Goal: Task Accomplishment & Management: Use online tool/utility

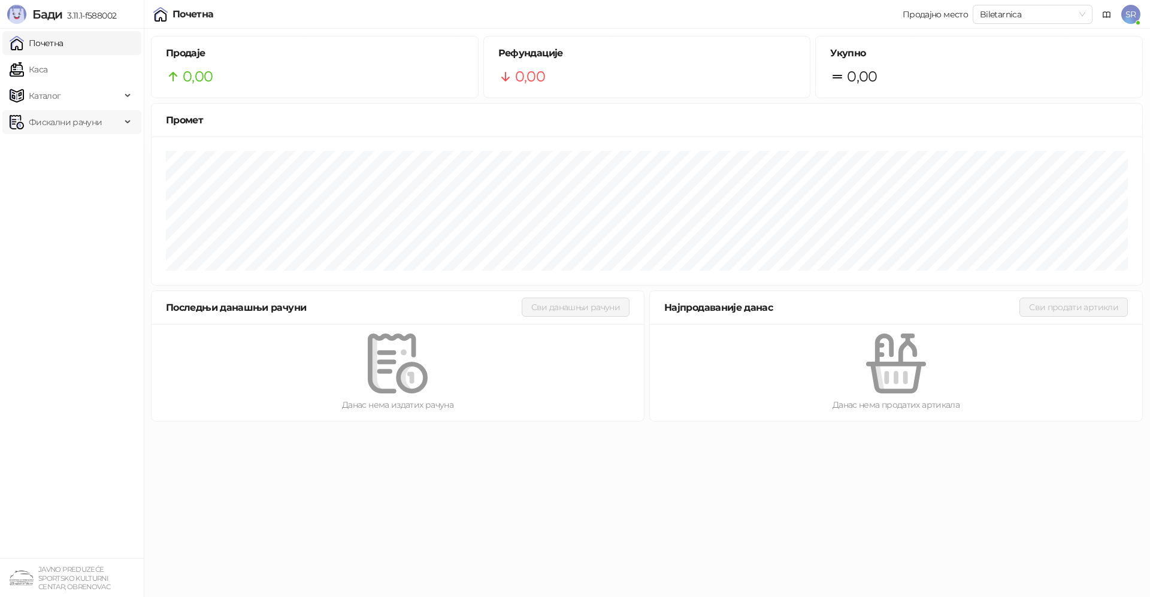
click at [57, 124] on span "Фискални рачуни" at bounding box center [65, 122] width 73 height 24
click at [60, 176] on link "По данима" at bounding box center [45, 175] width 63 height 24
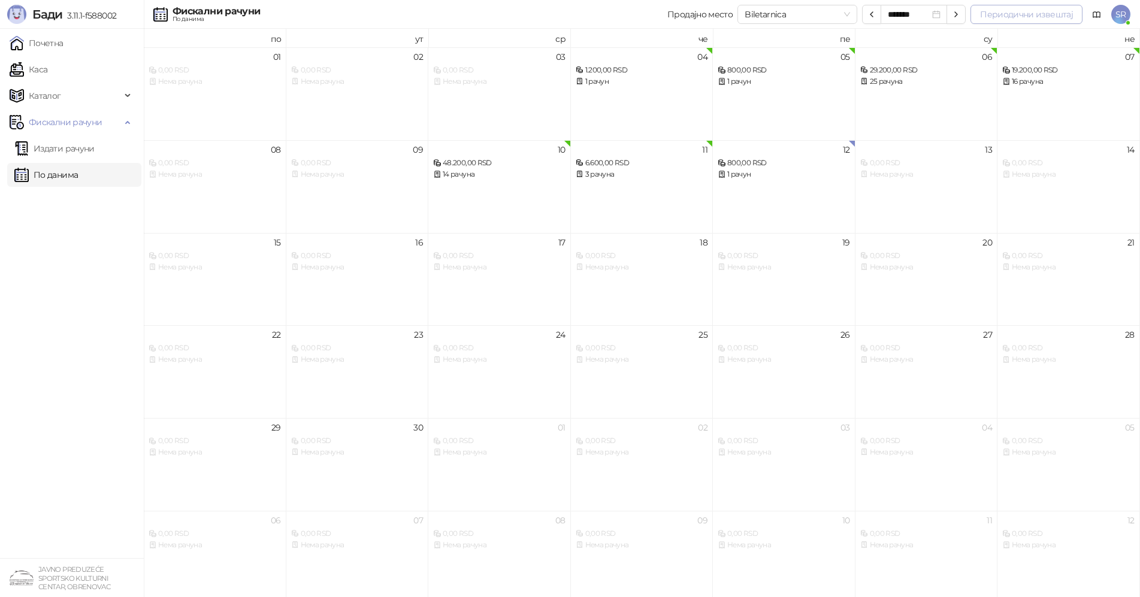
click at [994, 12] on button "Периодични извештај" at bounding box center [1026, 14] width 112 height 19
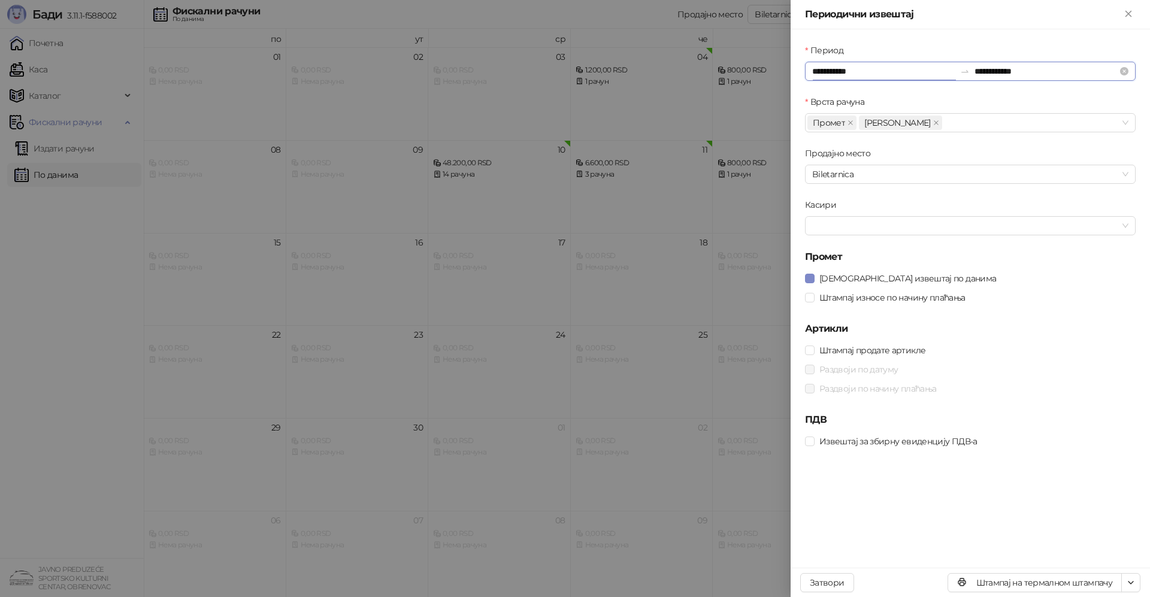
click at [851, 72] on input "**********" at bounding box center [883, 71] width 143 height 13
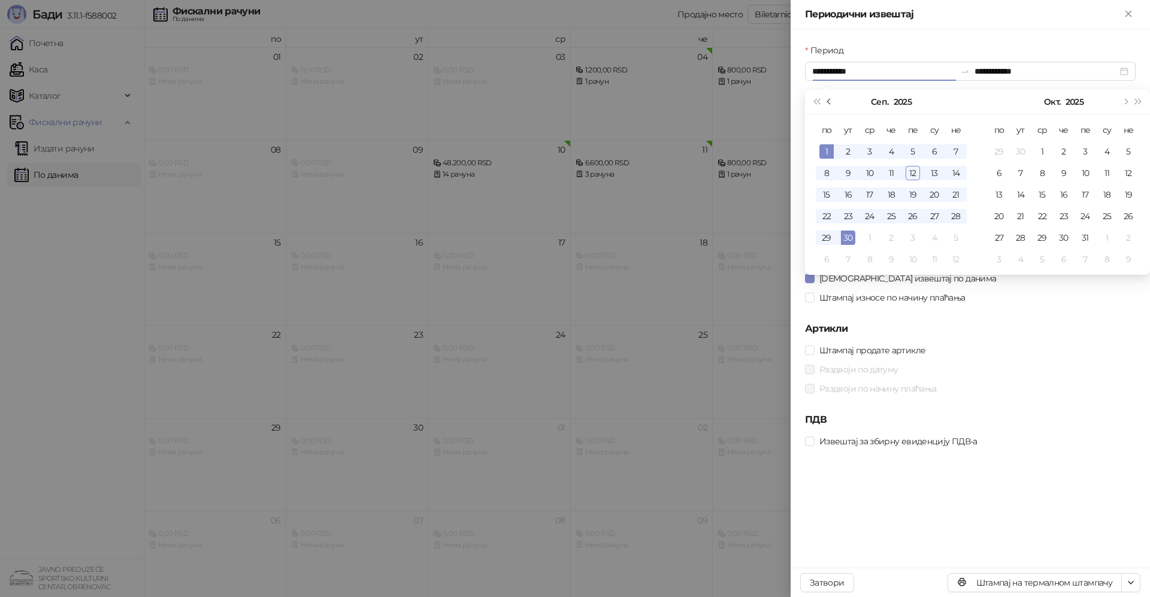
click at [830, 102] on span "Претходни месец (PageUp)" at bounding box center [830, 102] width 6 height 6
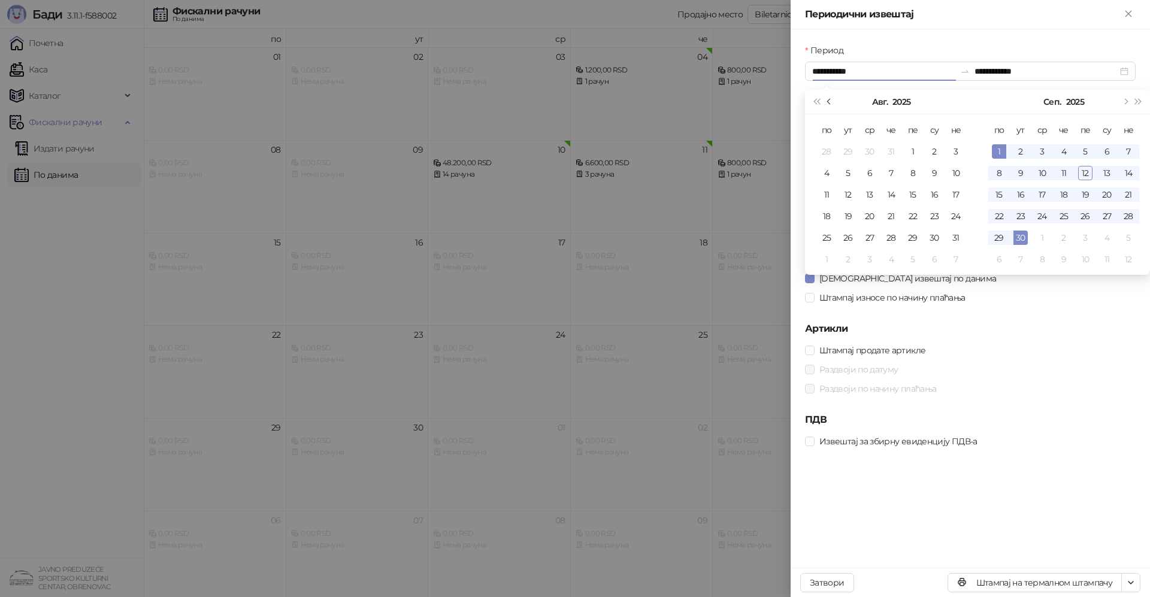
click at [830, 102] on span "Претходни месец (PageUp)" at bounding box center [830, 102] width 6 height 6
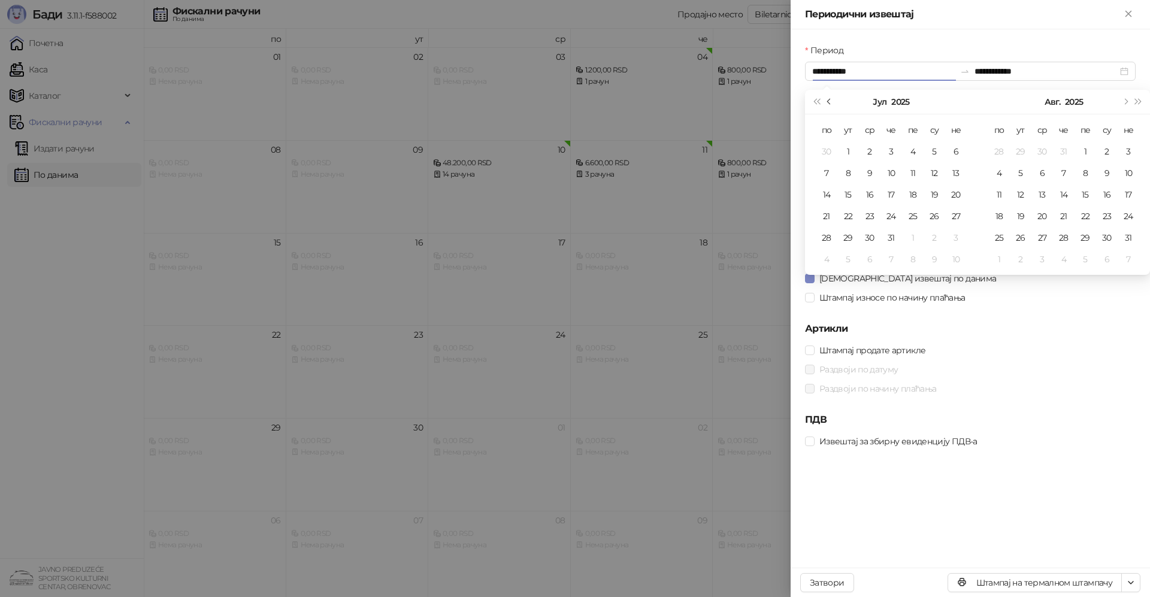
click at [830, 102] on span "Претходни месец (PageUp)" at bounding box center [830, 102] width 6 height 6
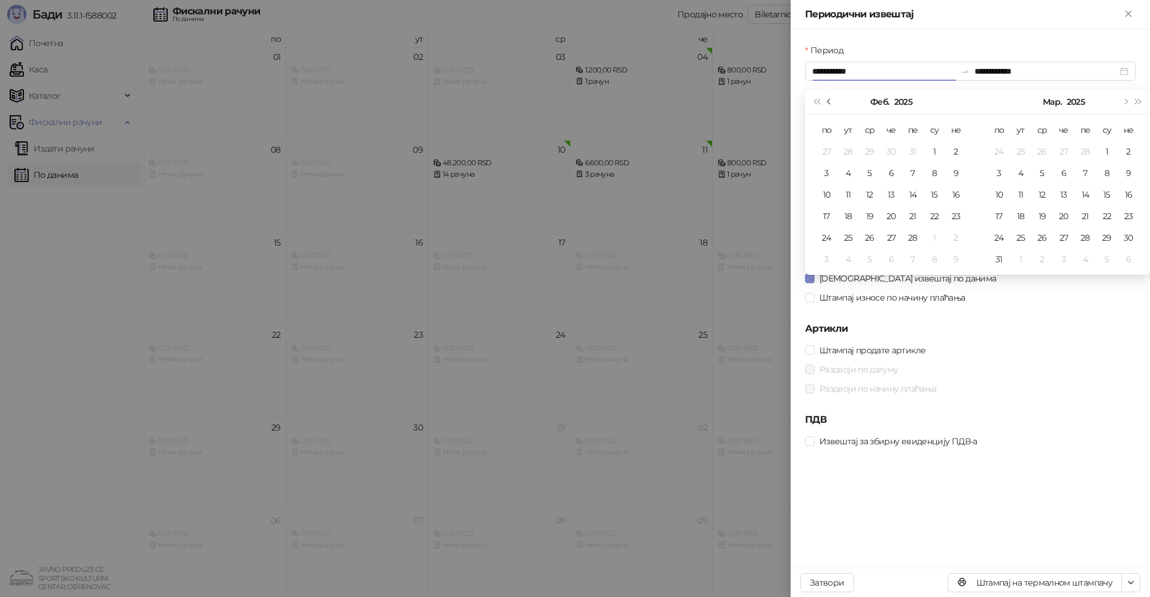
click at [830, 102] on span "Претходни месец (PageUp)" at bounding box center [830, 102] width 6 height 6
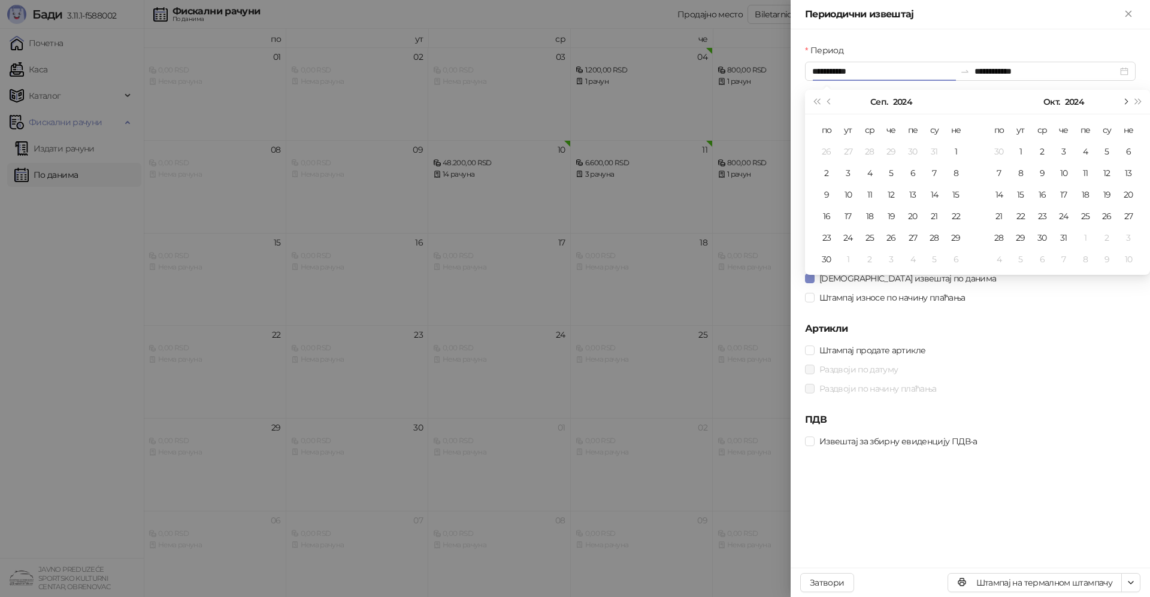
click at [1128, 100] on button "Следећи месец (PageDown)" at bounding box center [1124, 102] width 13 height 24
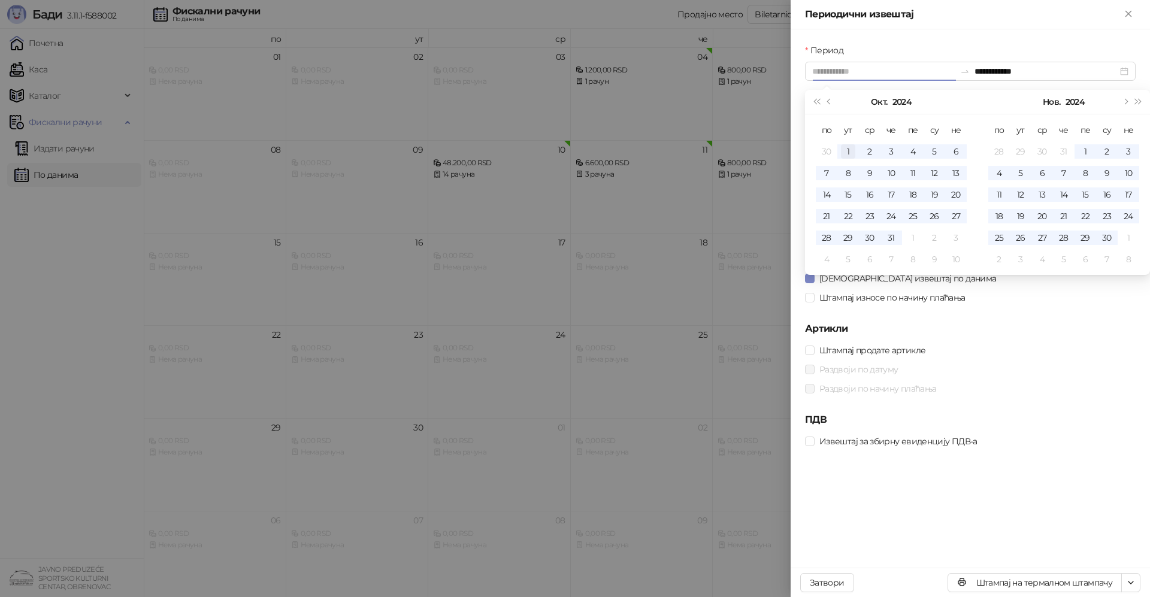
type input "**********"
click at [848, 151] on div "1" at bounding box center [848, 151] width 14 height 14
click at [1126, 103] on span "Следећи месец (PageDown)" at bounding box center [1125, 102] width 6 height 6
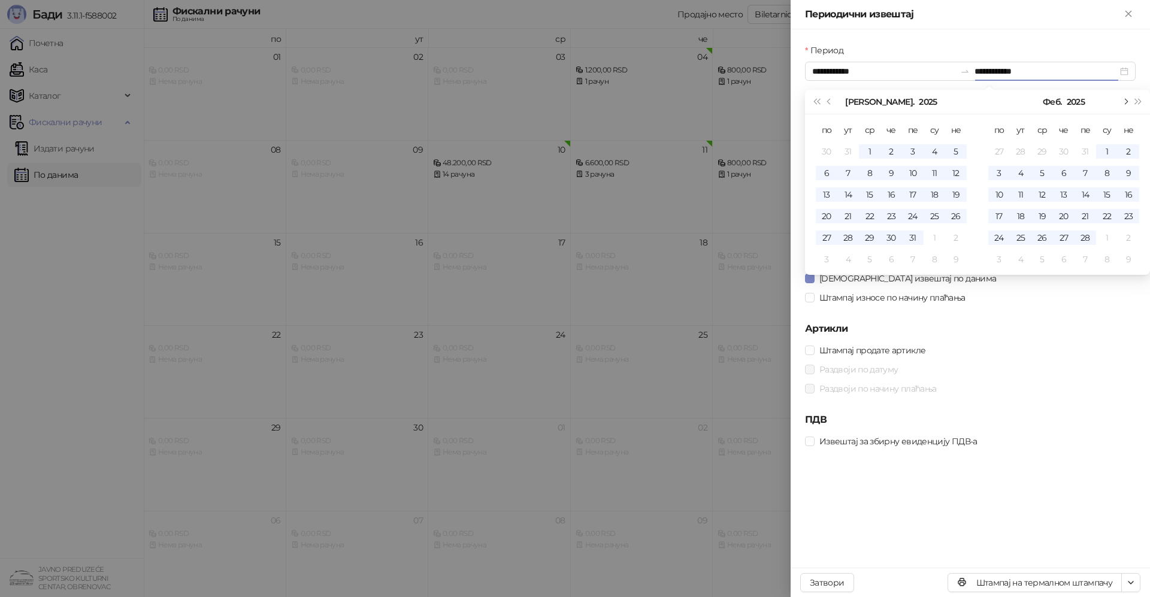
click at [1126, 103] on span "Следећи месец (PageDown)" at bounding box center [1125, 102] width 6 height 6
type input "**********"
click at [1106, 237] on div "31" at bounding box center [1107, 238] width 14 height 14
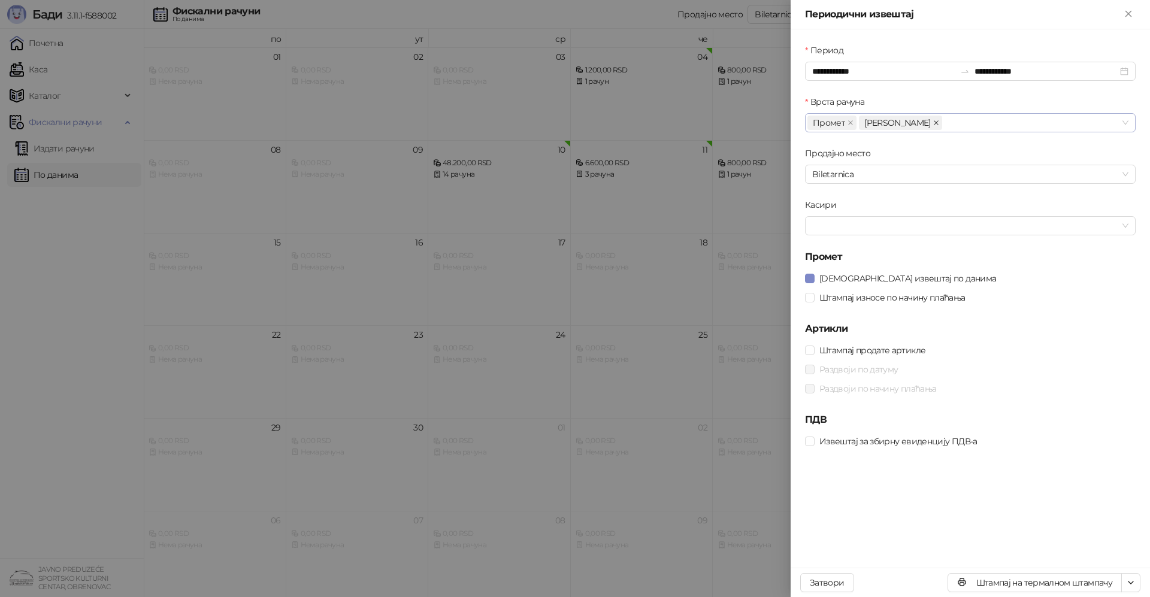
click at [933, 122] on icon "close" at bounding box center [936, 123] width 6 height 6
click at [876, 172] on span "Biletarnica" at bounding box center [970, 174] width 316 height 18
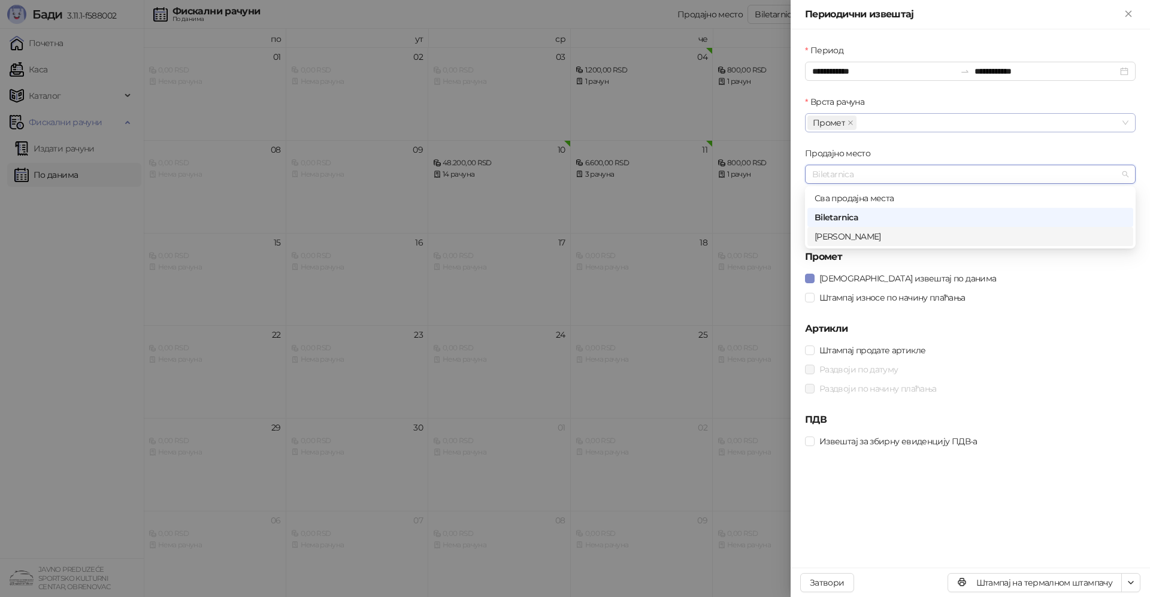
click at [842, 240] on div "Bazen" at bounding box center [970, 236] width 311 height 13
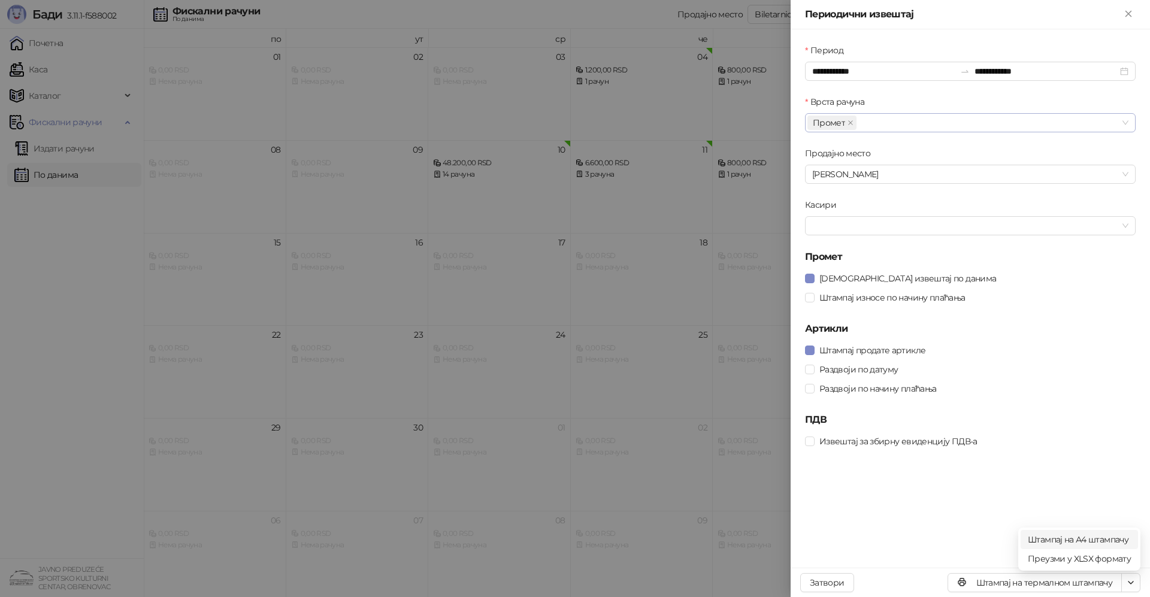
click at [1118, 546] on li "Штампај на А4 штампачу" at bounding box center [1079, 539] width 117 height 19
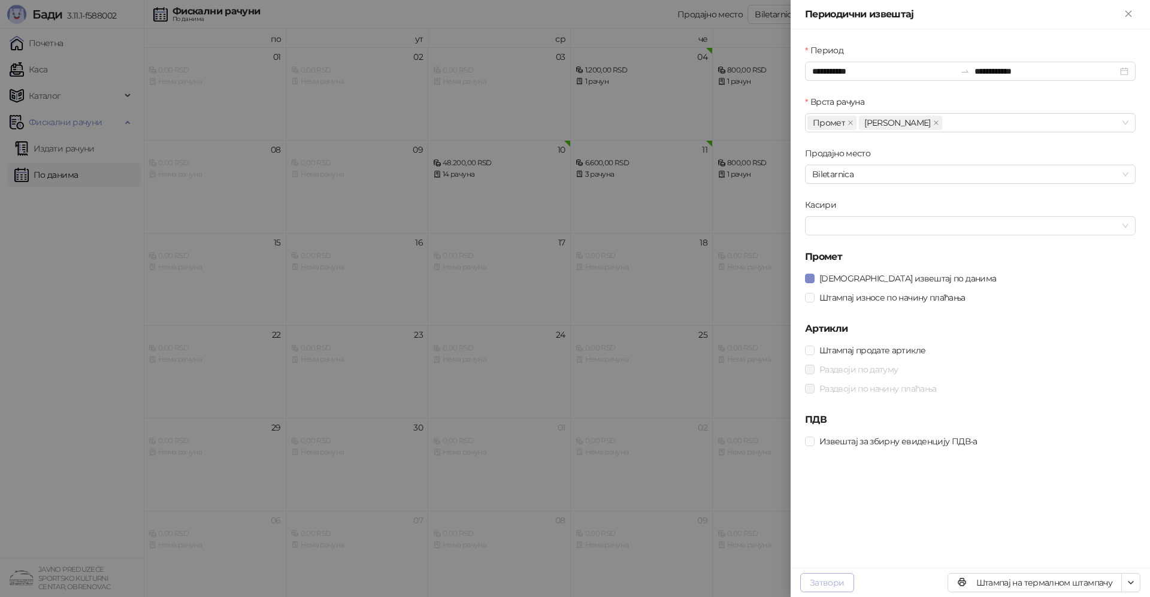
click at [822, 583] on button "Затвори" at bounding box center [827, 582] width 54 height 19
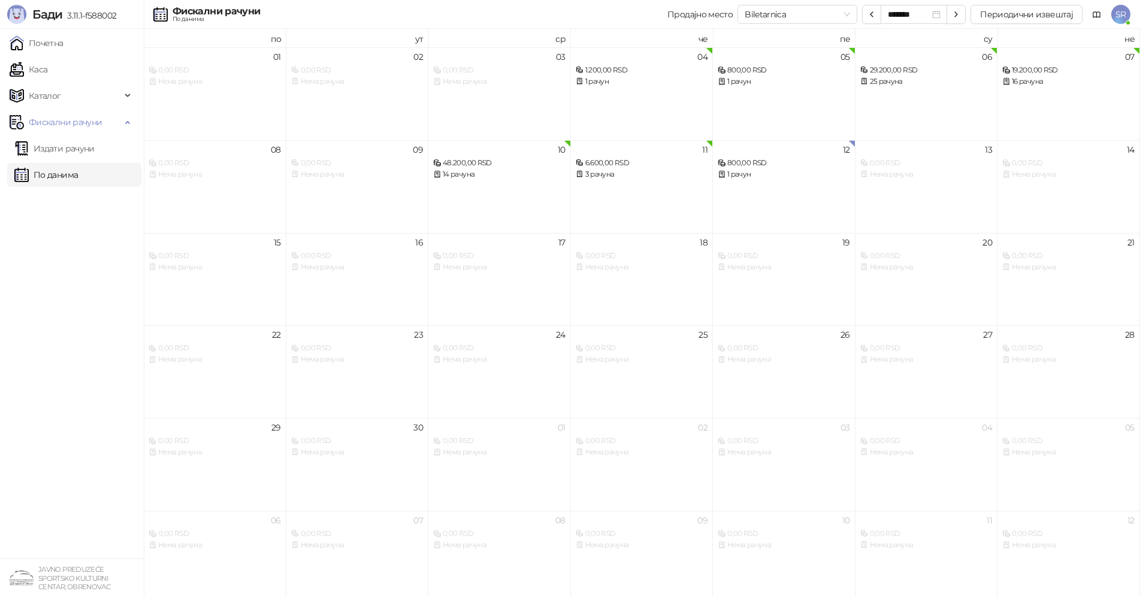
click at [1121, 12] on span "SR" at bounding box center [1120, 14] width 19 height 19
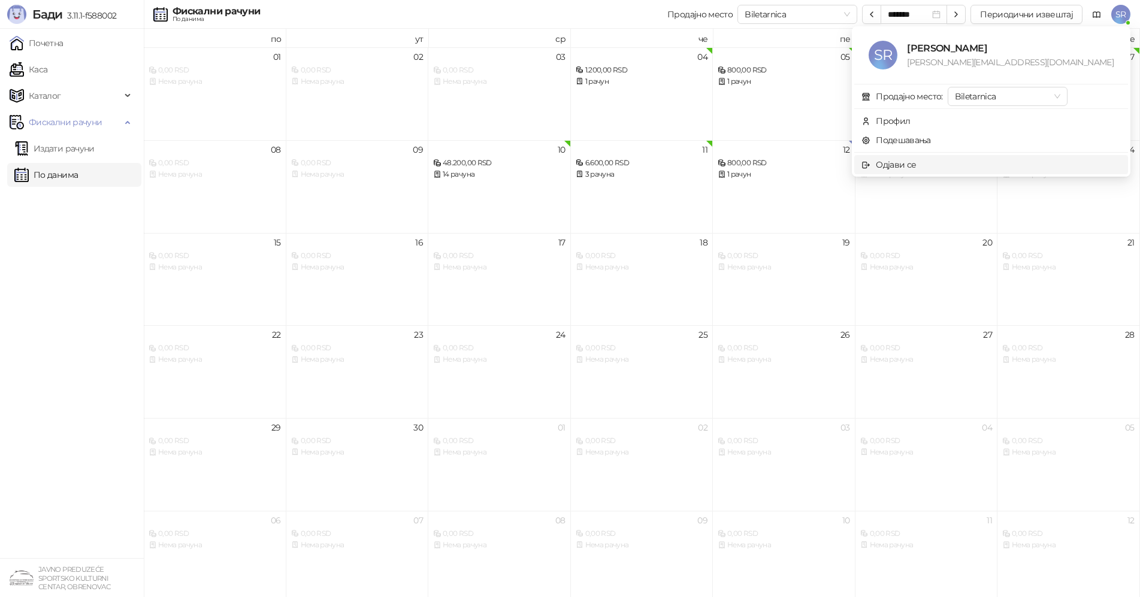
click at [916, 165] on div "Одјави се" at bounding box center [896, 164] width 40 height 13
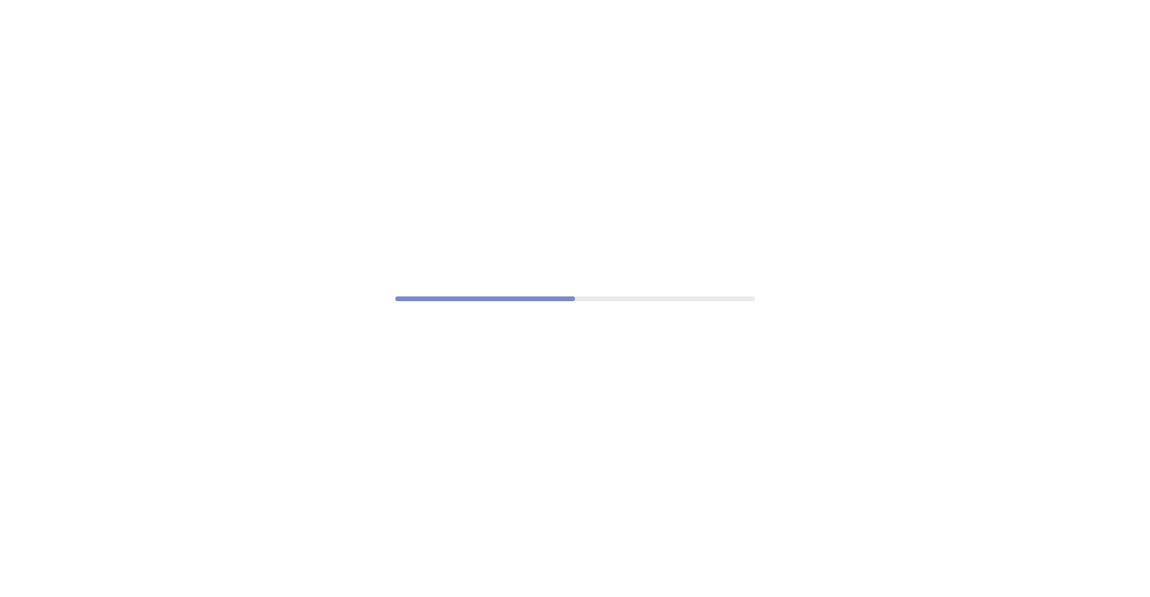
drag, startPoint x: 20, startPoint y: 0, endPoint x: 43, endPoint y: 83, distance: 86.3
click at [82, 158] on div at bounding box center [575, 298] width 1150 height 597
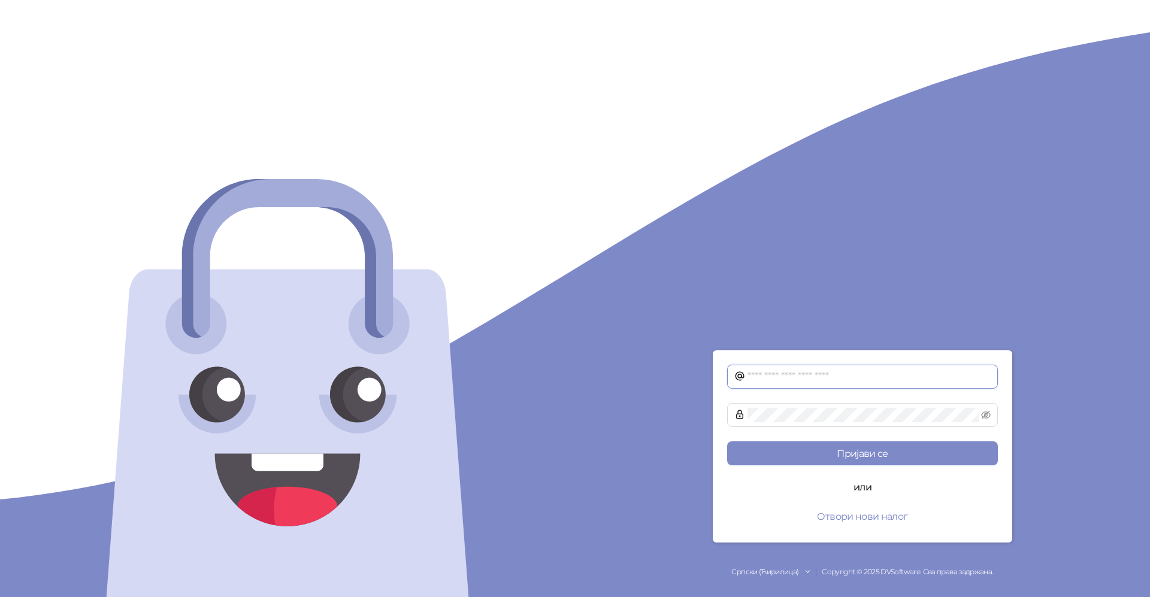
click at [759, 374] on input "text" at bounding box center [868, 377] width 243 height 14
click at [858, 241] on div "Пријави се или Отвори нови налог Српски (Ћирилица) Copyright © 2025 DVSoftware.…" at bounding box center [862, 298] width 575 height 597
click at [854, 517] on button "Отвори нови налог" at bounding box center [862, 516] width 271 height 24
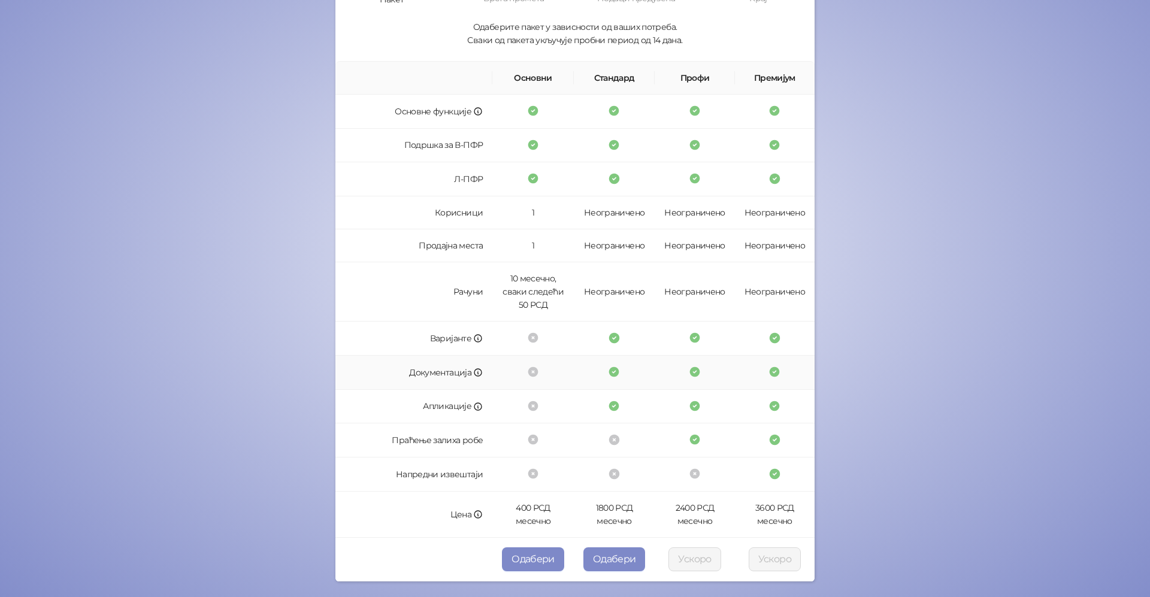
scroll to position [64, 0]
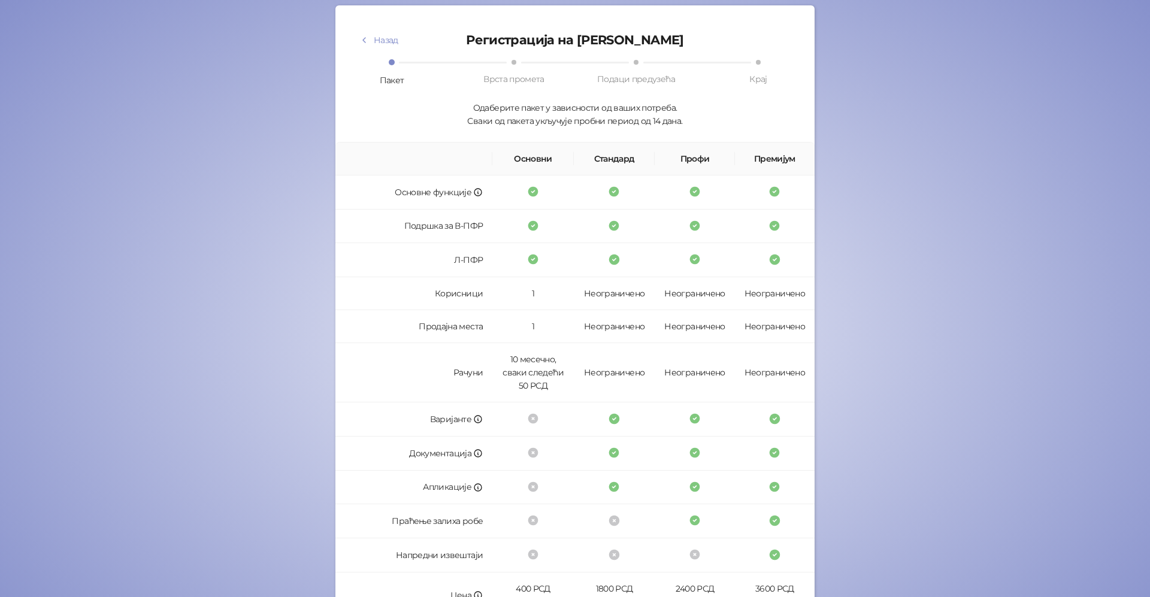
click at [1039, 241] on div "Бади Назад Регистрација на Бади Пакет Врста промета Подаци предузећа Крај Одабе…" at bounding box center [575, 326] width 1150 height 781
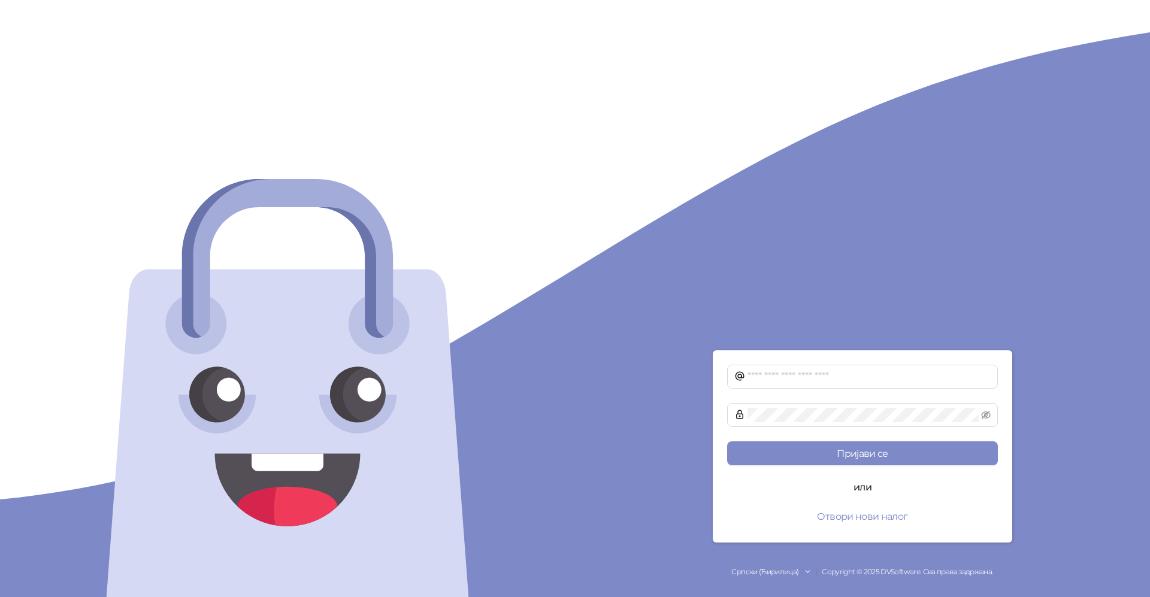
drag, startPoint x: 60, startPoint y: 2, endPoint x: 66, endPoint y: 56, distance: 54.2
click at [86, 91] on div at bounding box center [287, 298] width 575 height 597
drag, startPoint x: 32, startPoint y: 1, endPoint x: 383, endPoint y: 131, distance: 375.0
click at [383, 131] on div at bounding box center [287, 298] width 575 height 597
click at [857, 513] on button "Отвори нови налог" at bounding box center [862, 516] width 271 height 24
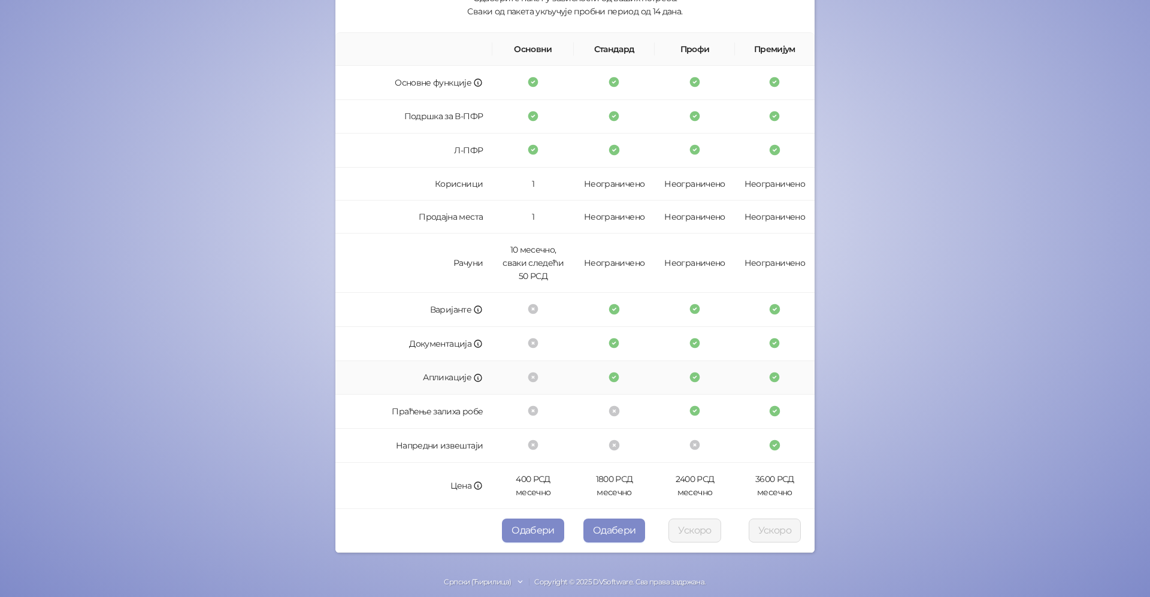
scroll to position [184, 0]
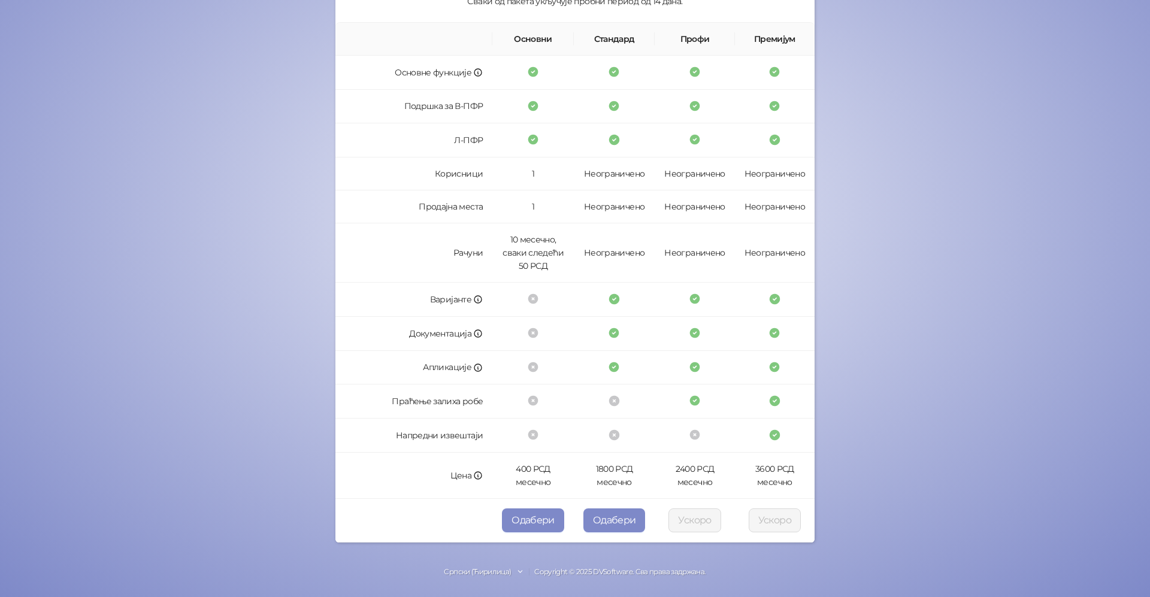
click at [901, 369] on div "Бади Назад Регистрација на Бади Пакет Врста промета Подаци предузећа Крај Одабе…" at bounding box center [575, 206] width 1150 height 781
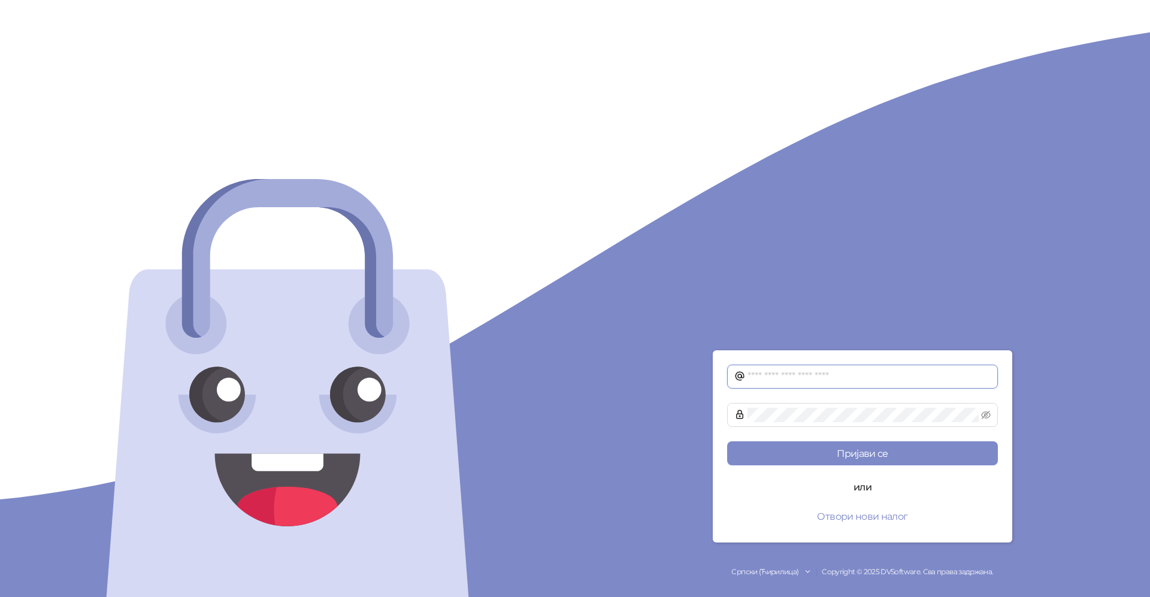
click at [756, 373] on input "text" at bounding box center [868, 377] width 243 height 14
type input "**********"
click at [864, 452] on button "Пријави се" at bounding box center [862, 453] width 271 height 24
